Goal: Transaction & Acquisition: Book appointment/travel/reservation

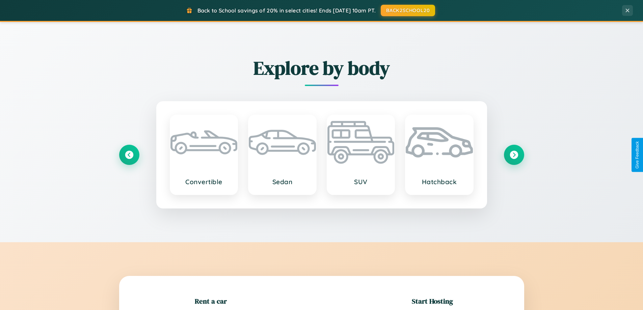
scroll to position [146, 0]
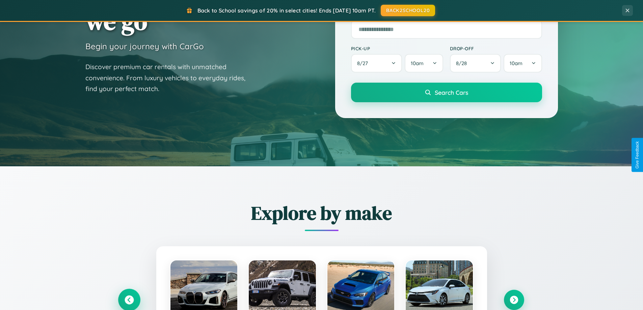
click at [129, 300] on icon at bounding box center [129, 300] width 9 height 9
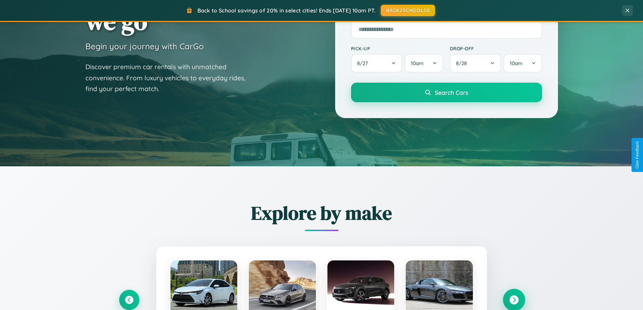
click at [514, 300] on icon at bounding box center [513, 300] width 9 height 9
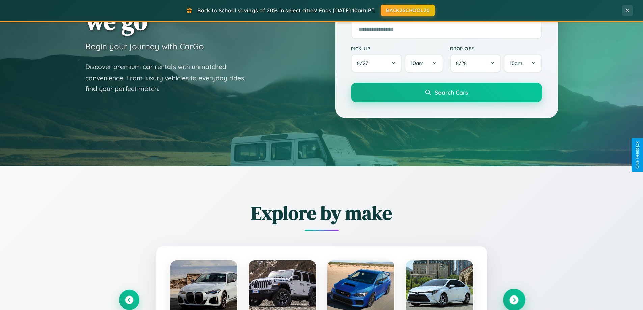
scroll to position [0, 0]
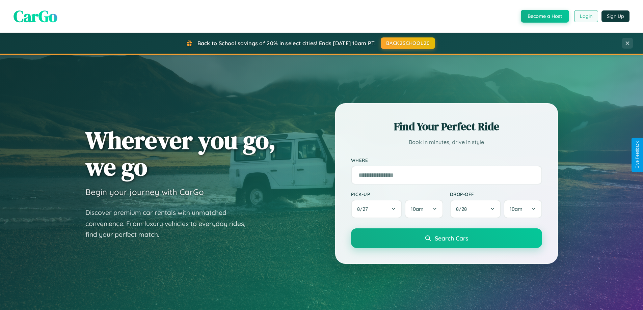
click at [586, 16] on button "Login" at bounding box center [586, 16] width 24 height 12
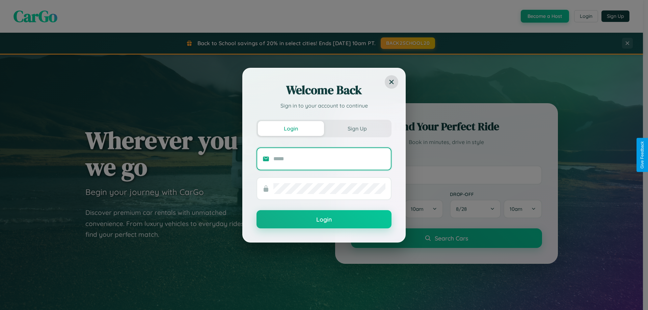
click at [329, 159] on input "text" at bounding box center [329, 159] width 112 height 11
type input "**********"
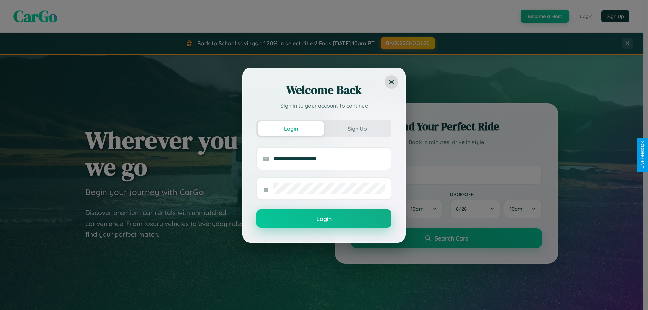
click at [324, 219] on button "Login" at bounding box center [323, 219] width 135 height 18
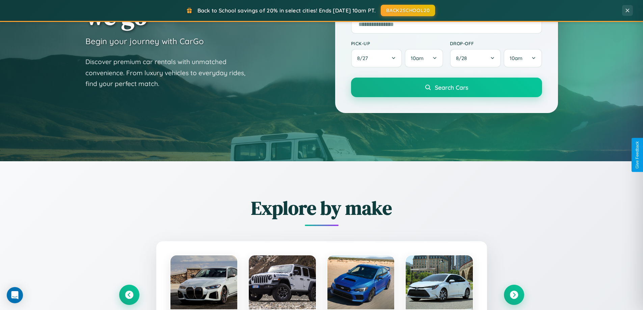
scroll to position [291, 0]
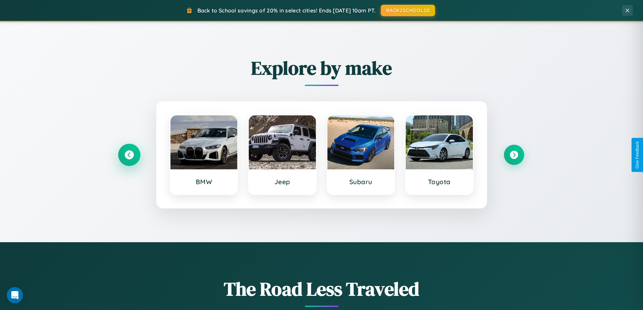
click at [129, 155] on icon at bounding box center [129, 155] width 9 height 9
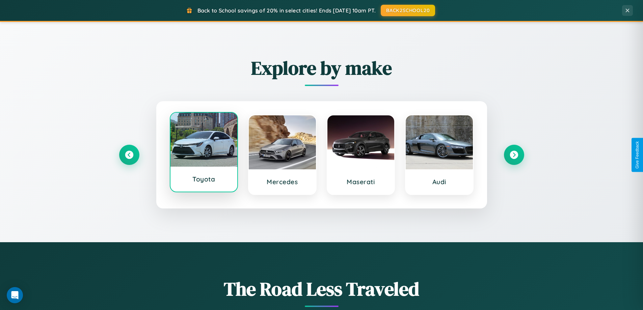
click at [203, 153] on div at bounding box center [203, 140] width 67 height 54
